Goal: Find specific page/section: Find specific page/section

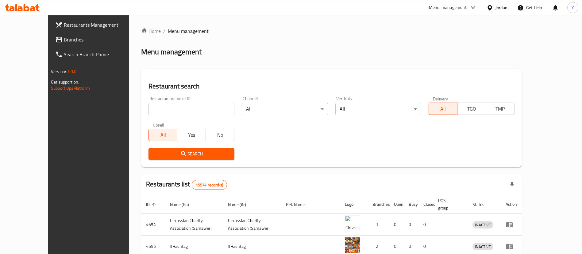
click at [64, 39] on span "Branches" at bounding box center [102, 39] width 76 height 7
click at [64, 41] on span "Branches" at bounding box center [102, 39] width 76 height 7
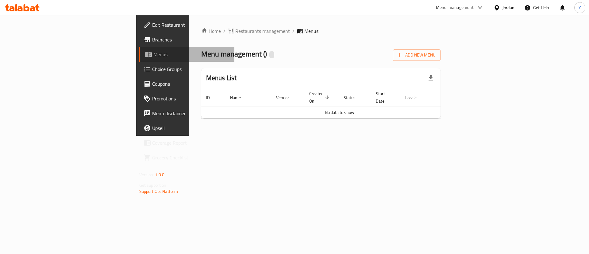
click at [153, 53] on span "Menus" at bounding box center [191, 54] width 76 height 7
click at [139, 44] on link "Branches" at bounding box center [187, 39] width 96 height 15
